Goal: Task Accomplishment & Management: Complete application form

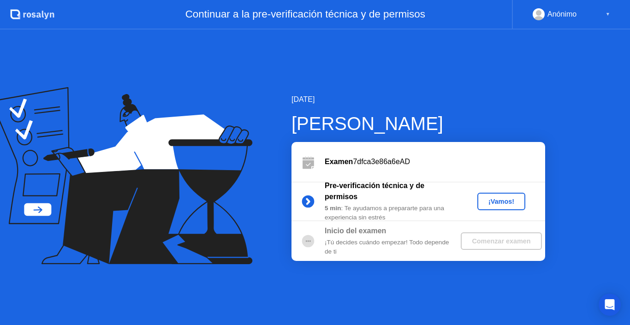
click at [493, 198] on div "¡Vamos!" at bounding box center [501, 201] width 41 height 7
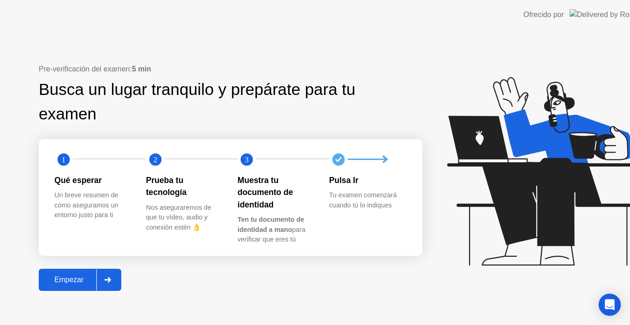
click at [493, 198] on icon at bounding box center [543, 171] width 193 height 189
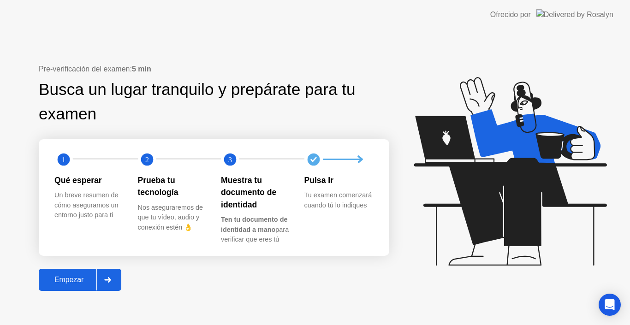
click at [61, 278] on div "Empezar" at bounding box center [69, 280] width 55 height 8
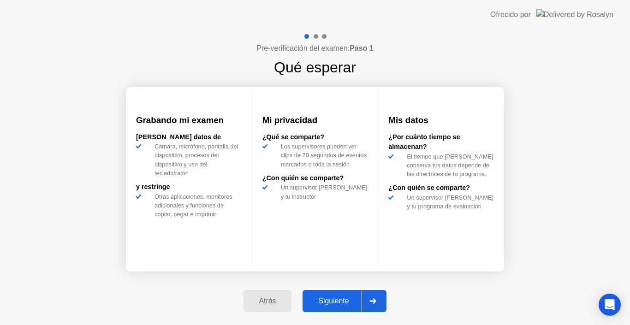
click at [325, 300] on div "Siguiente" at bounding box center [333, 301] width 56 height 8
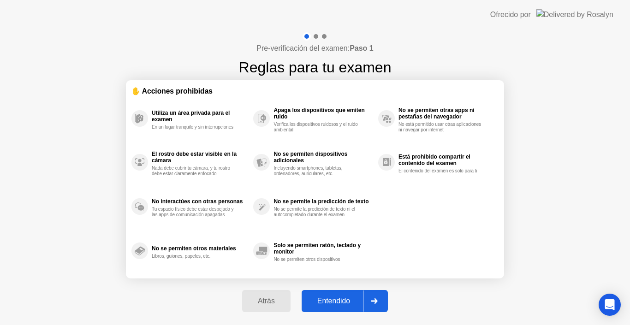
click at [325, 300] on div "Entendido" at bounding box center [334, 301] width 59 height 8
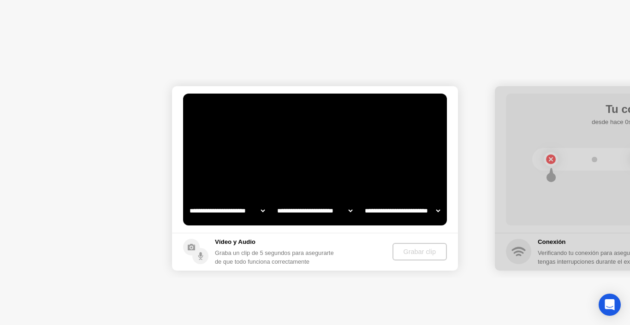
select select "**********"
select select "*******"
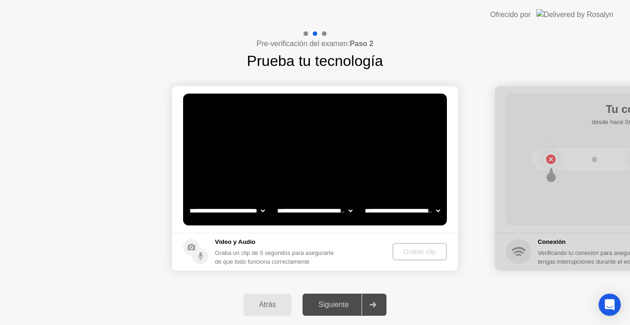
click at [323, 209] on select "**********" at bounding box center [314, 211] width 79 height 18
click at [335, 306] on div "Siguiente" at bounding box center [333, 305] width 56 height 8
click at [425, 252] on div "Grabar clip" at bounding box center [420, 251] width 47 height 7
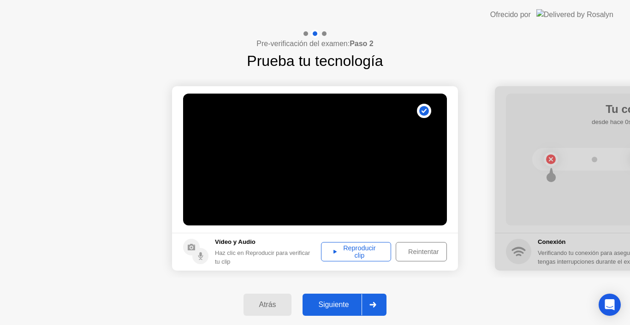
click at [338, 303] on div "Siguiente" at bounding box center [333, 305] width 56 height 8
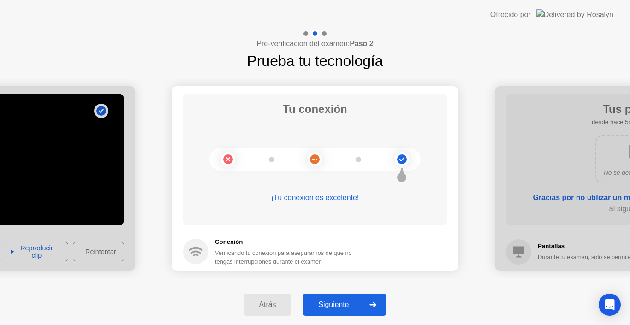
click at [338, 299] on button "Siguiente" at bounding box center [345, 305] width 84 height 22
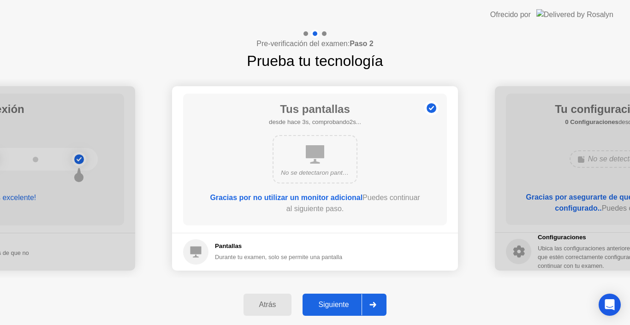
click at [330, 304] on div "Siguiente" at bounding box center [333, 305] width 56 height 8
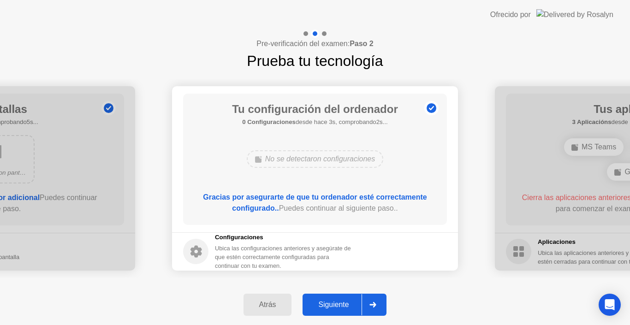
click at [330, 304] on div "Siguiente" at bounding box center [333, 305] width 56 height 8
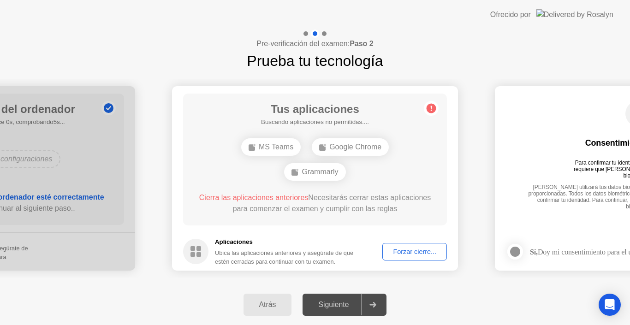
click at [430, 248] on div "Forzar cierre..." at bounding box center [415, 251] width 58 height 7
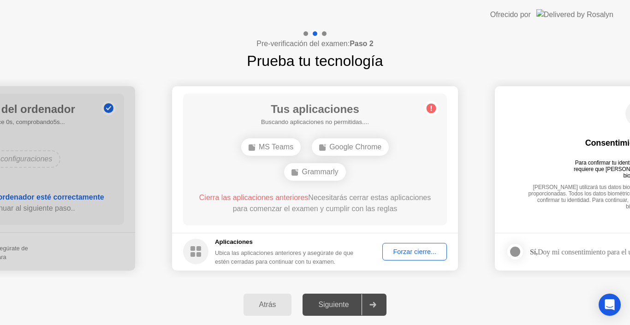
click at [408, 251] on div "Forzar cierre..." at bounding box center [415, 251] width 58 height 7
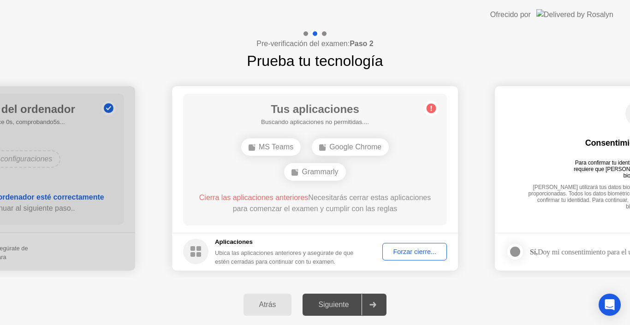
click at [409, 256] on div "Forzar cierre..." at bounding box center [415, 251] width 58 height 7
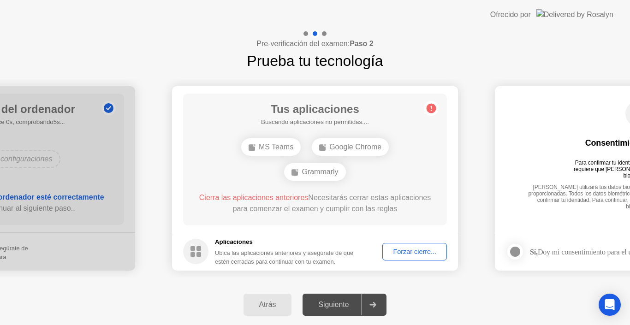
click at [395, 249] on div "Forzar cierre..." at bounding box center [415, 251] width 58 height 7
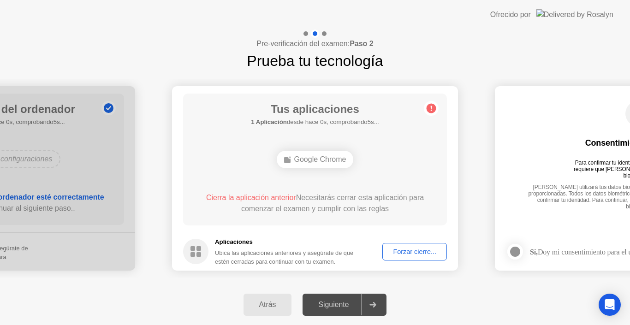
click at [398, 252] on div "Forzar cierre..." at bounding box center [415, 251] width 58 height 7
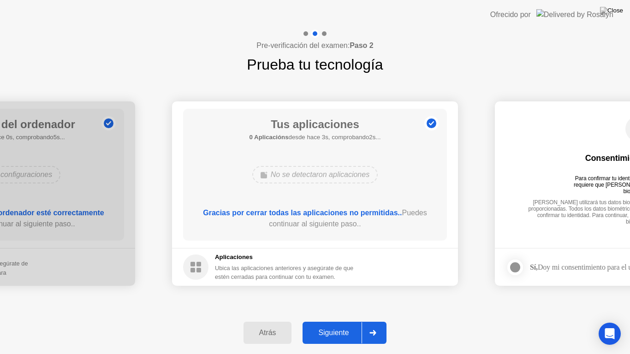
click at [338, 325] on div "Siguiente" at bounding box center [333, 333] width 56 height 8
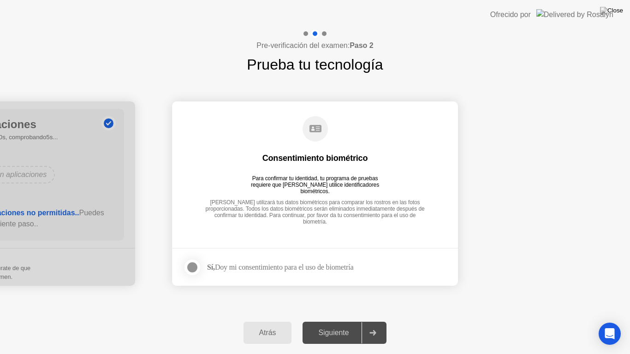
click at [195, 267] on div at bounding box center [192, 267] width 11 height 11
click at [344, 325] on div "Siguiente" at bounding box center [333, 333] width 56 height 8
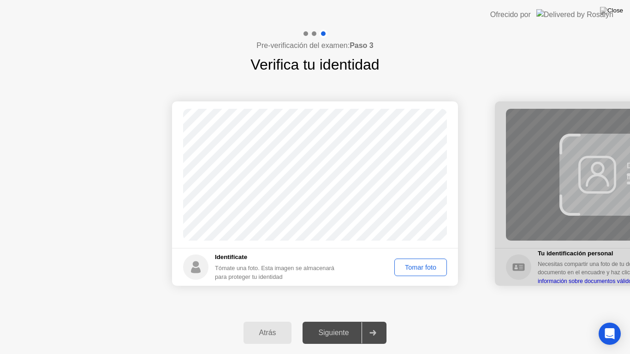
click at [422, 268] on div "Tomar foto" at bounding box center [421, 267] width 46 height 7
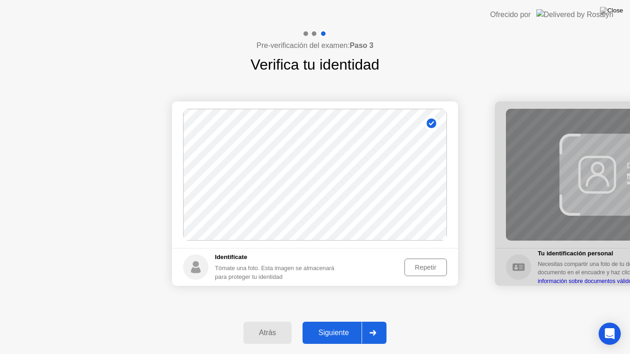
click at [341, 325] on div "Siguiente" at bounding box center [333, 333] width 56 height 8
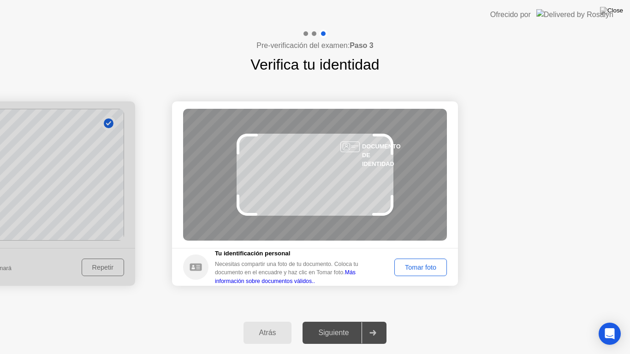
click at [405, 265] on div "Tomar foto" at bounding box center [421, 267] width 46 height 7
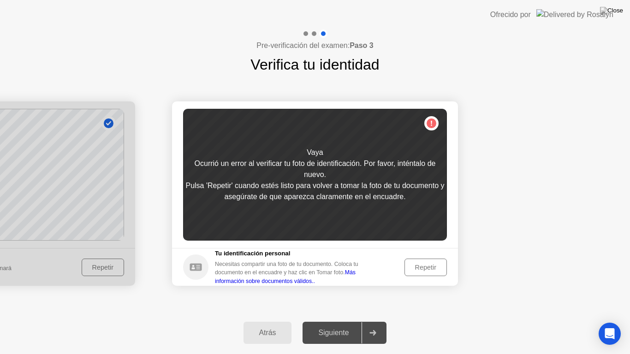
click at [425, 269] on div "Repetir" at bounding box center [426, 267] width 36 height 7
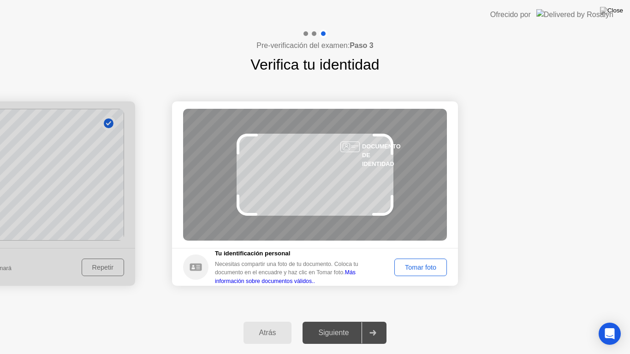
click at [411, 269] on div "Tomar foto" at bounding box center [421, 267] width 46 height 7
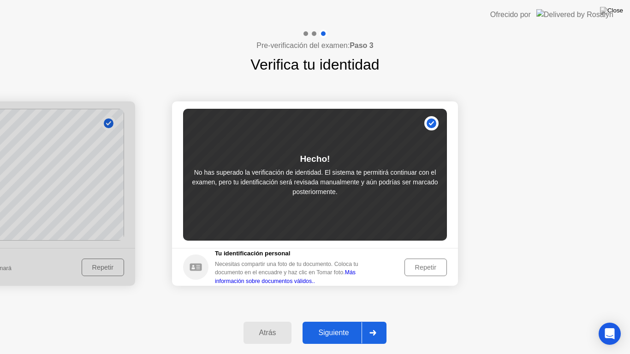
click at [333, 325] on div "Siguiente" at bounding box center [333, 333] width 56 height 8
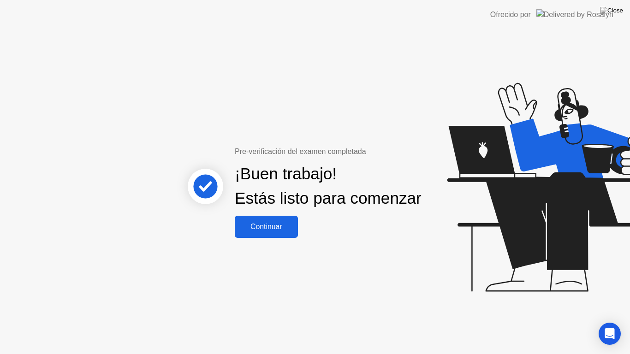
click at [293, 231] on div "Continuar" at bounding box center [267, 227] width 58 height 8
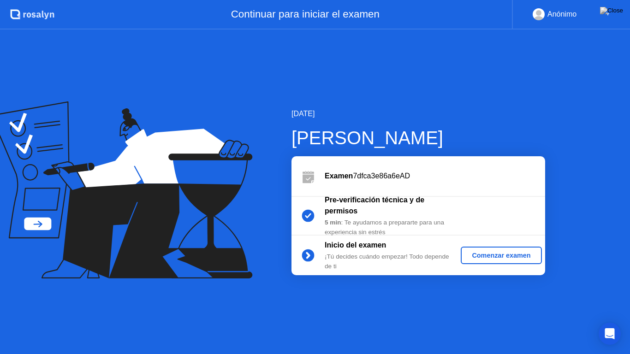
click at [484, 259] on div "Comenzar examen" at bounding box center [501, 255] width 73 height 7
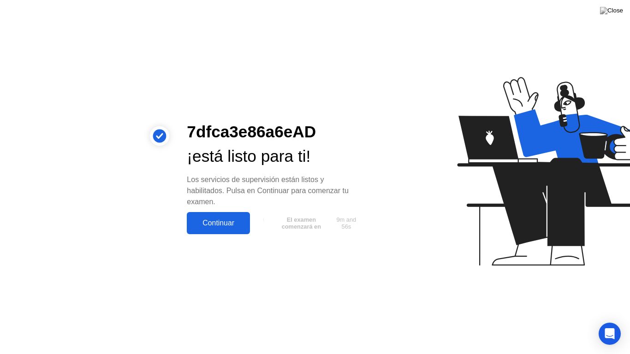
click at [230, 223] on div "Continuar" at bounding box center [219, 223] width 58 height 8
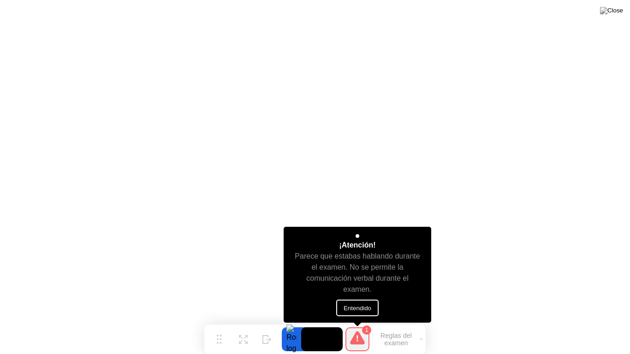
click at [353, 307] on button "Entendido" at bounding box center [357, 308] width 42 height 17
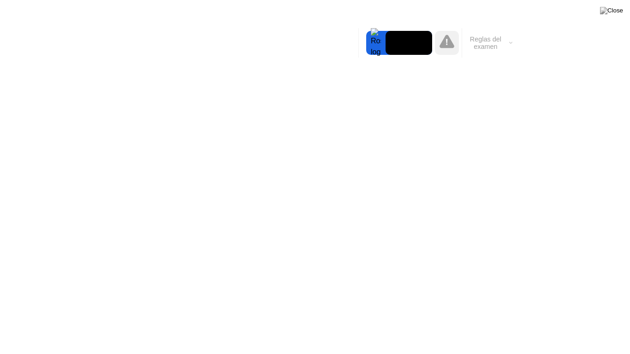
click div "¡Atención! Un supervisor revisó un evento marcado en tu sesión y quiere informa…"
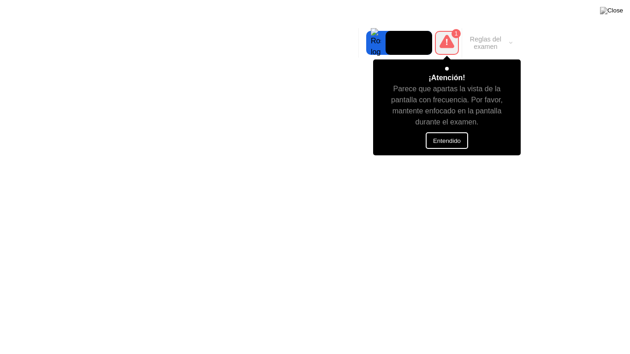
click at [439, 139] on button "Entendido" at bounding box center [447, 140] width 42 height 17
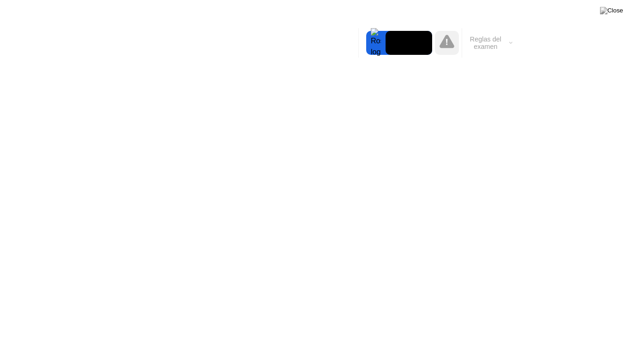
click at [509, 46] on button "Reglas del examen" at bounding box center [488, 43] width 53 height 16
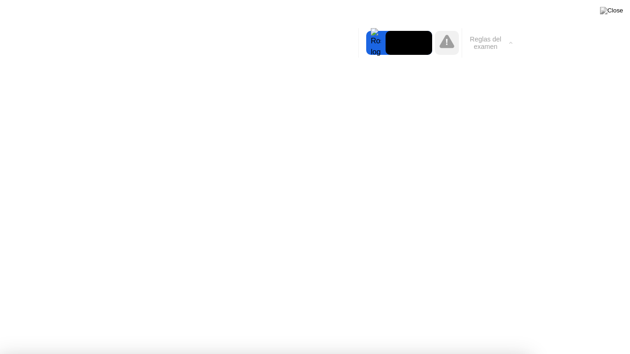
click at [509, 46] on button "Reglas del examen" at bounding box center [488, 43] width 53 height 16
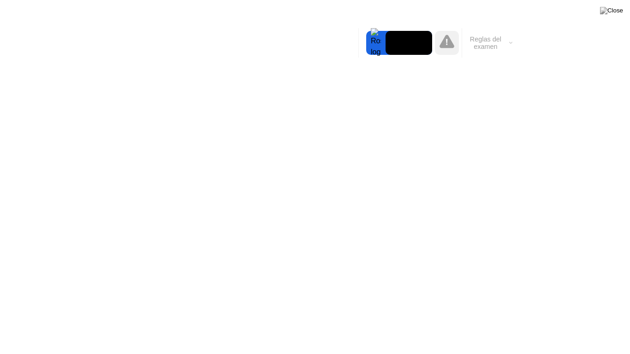
click at [377, 44] on div at bounding box center [375, 43] width 19 height 24
click at [442, 42] on icon at bounding box center [447, 41] width 15 height 15
drag, startPoint x: 400, startPoint y: 29, endPoint x: 428, endPoint y: 41, distance: 30.8
click at [439, 33] on div "Mover Expandir Ocultar Reglas del examen" at bounding box center [437, 43] width 157 height 30
click at [428, 40] on video at bounding box center [409, 43] width 47 height 24
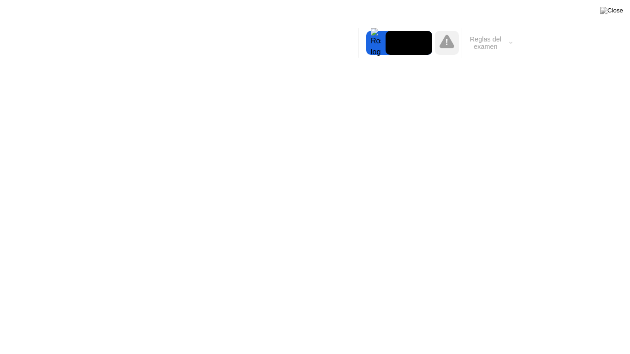
click at [371, 41] on div at bounding box center [375, 43] width 19 height 24
drag, startPoint x: 371, startPoint y: 41, endPoint x: 362, endPoint y: 50, distance: 13.4
click at [371, 50] on div at bounding box center [375, 43] width 19 height 24
click at [464, 49] on button "Reglas del examen" at bounding box center [488, 43] width 53 height 16
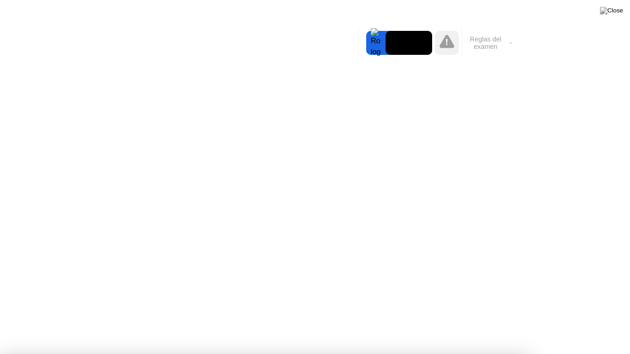
click at [451, 47] on icon at bounding box center [447, 41] width 15 height 13
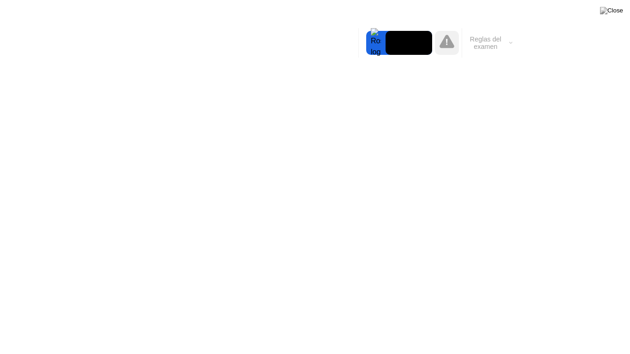
drag, startPoint x: 477, startPoint y: 56, endPoint x: 484, endPoint y: 32, distance: 25.5
click at [484, 32] on div "Reglas del examen" at bounding box center [489, 43] width 54 height 30
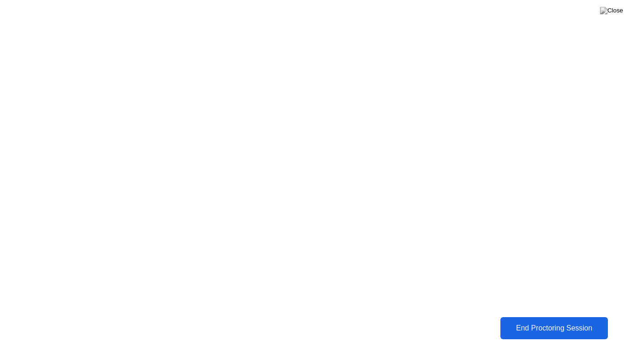
click at [548, 325] on div "End Proctoring Session" at bounding box center [554, 328] width 102 height 8
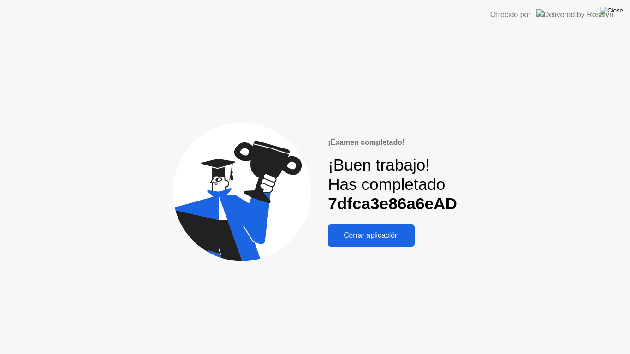
click at [622, 14] on img at bounding box center [611, 10] width 23 height 7
